Goal: Task Accomplishment & Management: Manage account settings

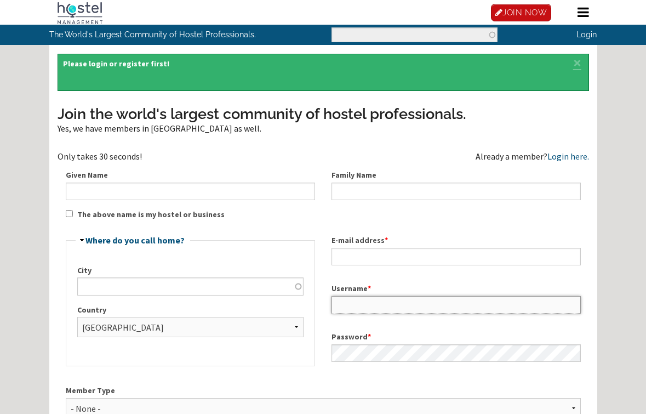
type input "raheelmansoor"
click at [568, 154] on link "Login here." at bounding box center [568, 156] width 42 height 11
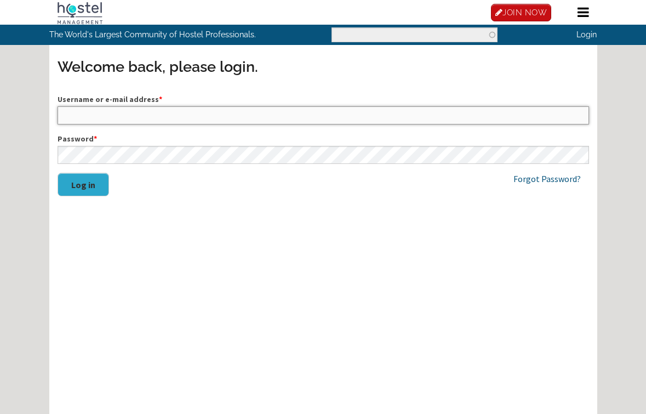
type input "raheelmansoor"
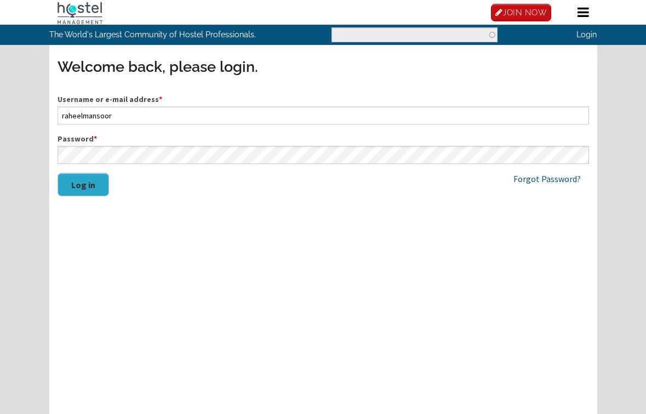
click at [81, 179] on button "Log in" at bounding box center [84, 185] width 52 height 24
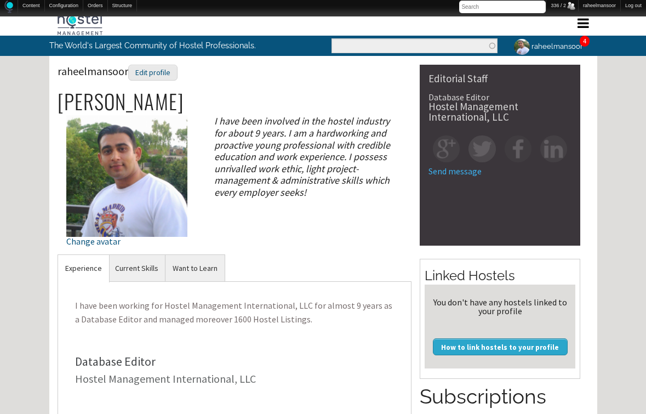
click at [561, 41] on link "raheelmansoor" at bounding box center [548, 46] width 84 height 21
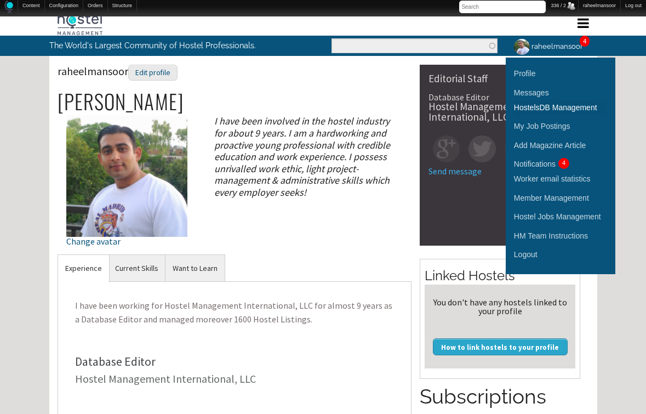
click at [562, 104] on link "HostelsDB Management" at bounding box center [560, 107] width 93 height 15
